Goal: Information Seeking & Learning: Understand process/instructions

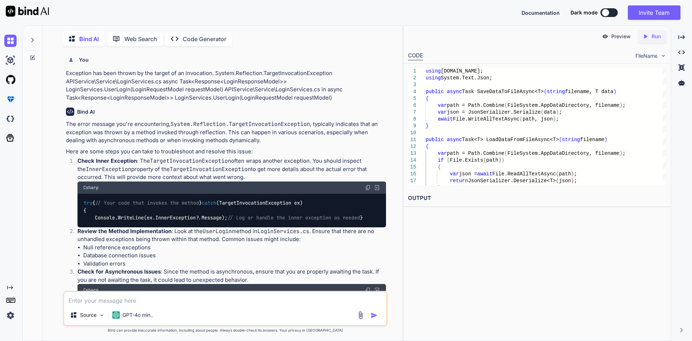
scroll to position [2780, 0]
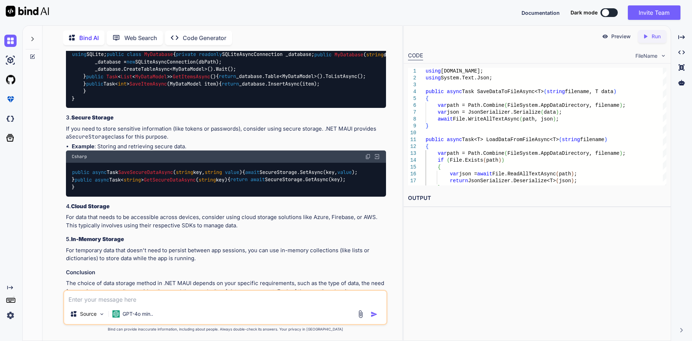
click at [150, 294] on textarea at bounding box center [225, 297] width 322 height 13
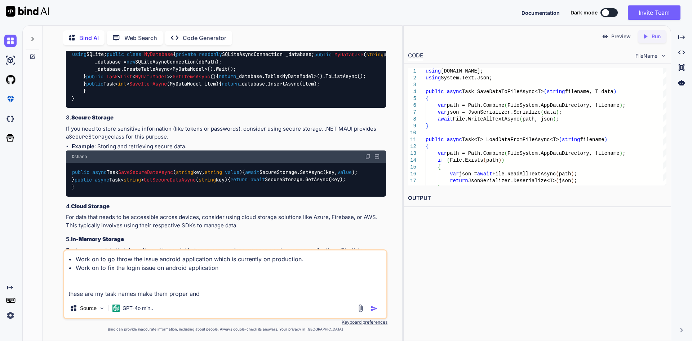
click at [216, 296] on textarea "• Work on to go throw the issue android application which is currently on produ…" at bounding box center [225, 274] width 322 height 48
type textarea "• Work on to go throw the issue android application which is currently on produ…"
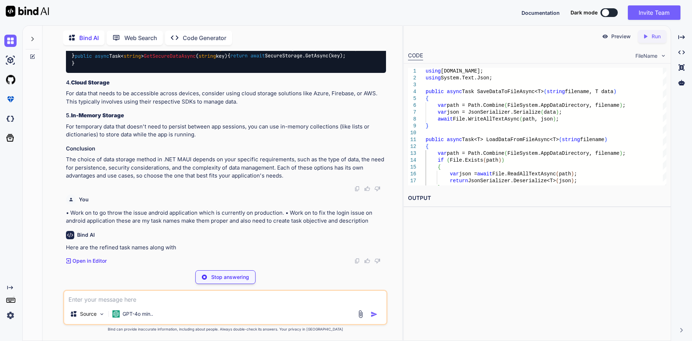
scroll to position [3541, 0]
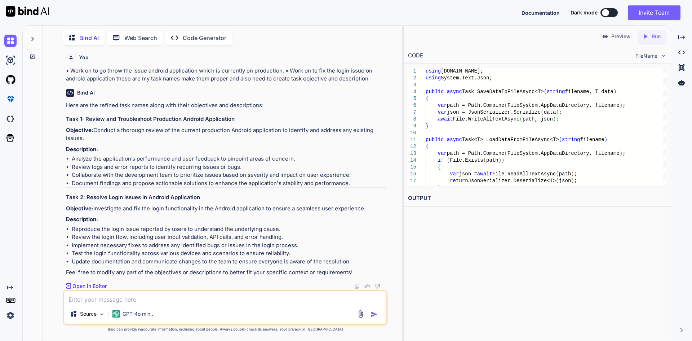
click at [191, 49] on div at bounding box center [226, 47] width 320 height 6
drag, startPoint x: 280, startPoint y: 82, endPoint x: 123, endPoint y: 82, distance: 156.5
click at [123, 82] on p "• Work on to go throw the issue android application which is currently on produ…" at bounding box center [226, 75] width 320 height 16
drag, startPoint x: 88, startPoint y: 130, endPoint x: 233, endPoint y: 131, distance: 145.3
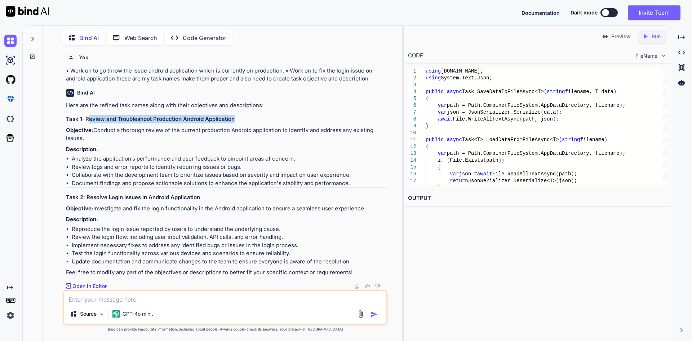
click at [233, 123] on h3 "Task 1: Review and Troubleshoot Production Android Application" at bounding box center [226, 119] width 320 height 8
click at [254, 123] on h3 "Task 1: Review and Troubleshoot Production Android Application" at bounding box center [226, 119] width 320 height 8
drag, startPoint x: 236, startPoint y: 130, endPoint x: 86, endPoint y: 131, distance: 150.0
click at [86, 123] on h3 "Task 1: Review and Troubleshoot Production Android Application" at bounding box center [226, 119] width 320 height 8
copy h3 "Review and Troubleshoot Production Android Application"
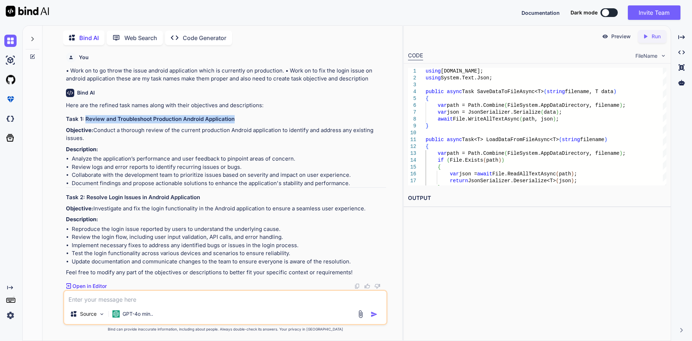
drag, startPoint x: 96, startPoint y: 142, endPoint x: 93, endPoint y: 149, distance: 7.7
click at [93, 142] on p "Objective: Conduct a thorough review of the current production Android applicat…" at bounding box center [226, 134] width 320 height 16
copy p "Conduct a thorough review of the current production Android application to iden…"
drag, startPoint x: 95, startPoint y: 209, endPoint x: 365, endPoint y: 203, distance: 269.8
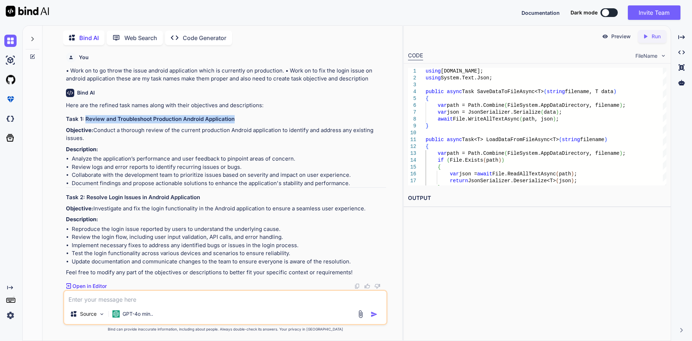
click at [365, 203] on div "Here are the refined task names along with their objectives and descriptions: T…" at bounding box center [226, 188] width 320 height 175
copy p "Investigate and fix the login functionality in the Android application to ensur…"
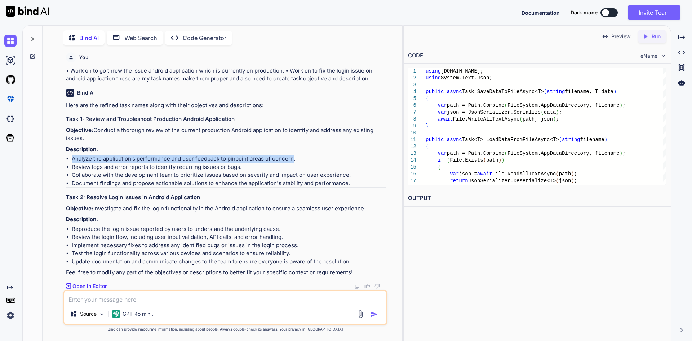
drag, startPoint x: 72, startPoint y: 195, endPoint x: 292, endPoint y: 193, distance: 220.0
click at [292, 163] on li "Analyze the application’s performance and user feedback to pinpoint areas of co…" at bounding box center [229, 159] width 314 height 8
copy li "Analyze the application’s performance and user feedback to pinpoint areas of co…"
drag, startPoint x: 71, startPoint y: 203, endPoint x: 240, endPoint y: 203, distance: 168.8
click at [240, 171] on li "Review logs and error reports to identify recurring issues or bugs." at bounding box center [229, 167] width 314 height 8
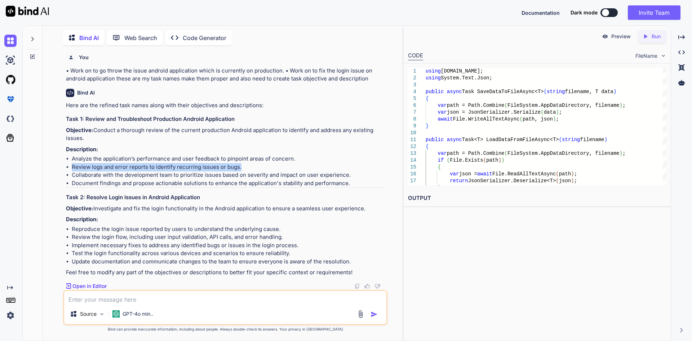
copy li "Review logs and error reports to identify recurring issues or bugs."
drag, startPoint x: 74, startPoint y: 229, endPoint x: 88, endPoint y: 229, distance: 14.8
click at [88, 229] on li "Reproduce the login issue reported by users to understand the underlying cause." at bounding box center [229, 229] width 314 height 8
click at [79, 233] on li "Reproduce the login issue reported by users to understand the underlying cause." at bounding box center [229, 229] width 314 height 8
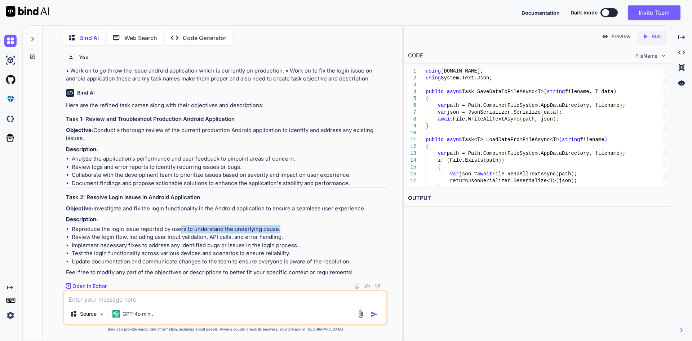
drag, startPoint x: 280, startPoint y: 229, endPoint x: 178, endPoint y: 229, distance: 102.1
click at [178, 229] on li "Reproduce the login issue reported by users to understand the underlying cause." at bounding box center [229, 229] width 314 height 8
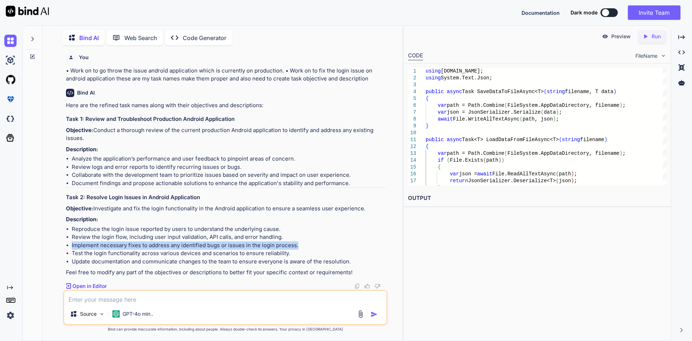
drag, startPoint x: 296, startPoint y: 247, endPoint x: 71, endPoint y: 243, distance: 225.4
click at [71, 243] on ul "Reproduce the login issue reported by users to understand the underlying cause.…" at bounding box center [226, 245] width 320 height 41
copy li "Implement necessary fixes to address any identified bugs or issues in the login…"
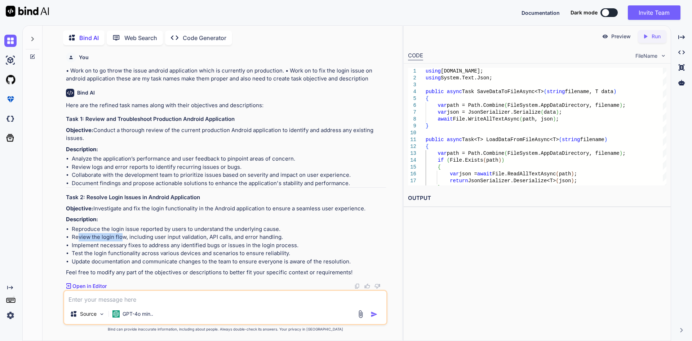
drag, startPoint x: 77, startPoint y: 236, endPoint x: 123, endPoint y: 236, distance: 46.5
click at [123, 236] on li "Review the login flow, including user input validation, API calls, and error ha…" at bounding box center [229, 237] width 314 height 8
drag, startPoint x: 281, startPoint y: 236, endPoint x: 72, endPoint y: 237, distance: 209.2
click at [72, 237] on li "Review the login flow, including user input validation, API calls, and error ha…" at bounding box center [229, 237] width 314 height 8
copy li "Review the login flow, including user input validation, API calls, and error ha…"
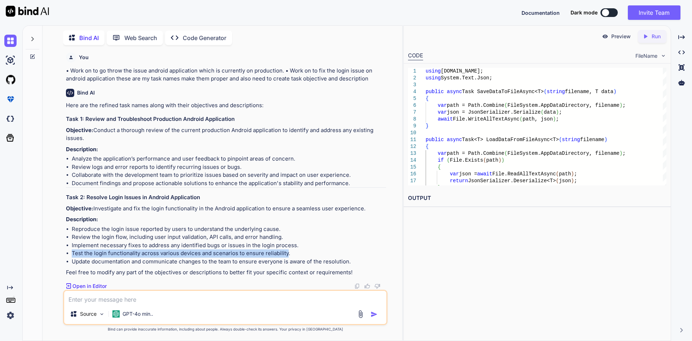
drag, startPoint x: 73, startPoint y: 253, endPoint x: 287, endPoint y: 256, distance: 213.5
click at [287, 256] on li "Test the login functionality across various devices and scenarios to ensure rel…" at bounding box center [229, 253] width 314 height 8
copy li "Test the login functionality across various devices and scenarios to ensure rel…"
